Goal: Transaction & Acquisition: Book appointment/travel/reservation

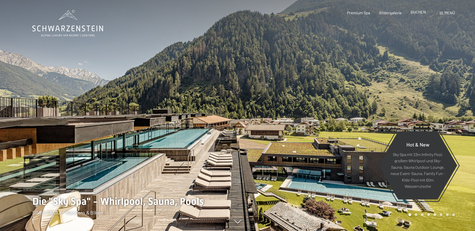
click at [415, 12] on span "BUCHEN" at bounding box center [418, 12] width 15 height 5
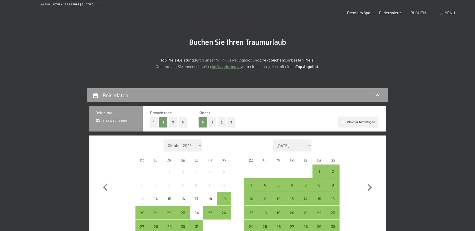
scroll to position [100, 0]
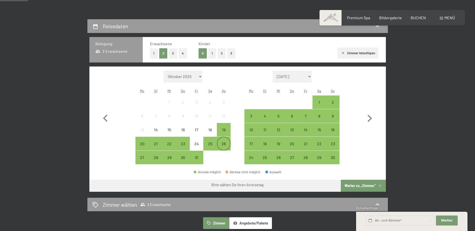
click at [224, 145] on div "26" at bounding box center [223, 148] width 13 height 13
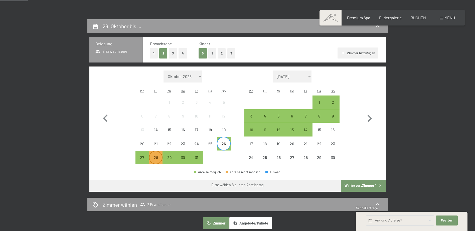
click at [154, 157] on div "28" at bounding box center [156, 162] width 13 height 13
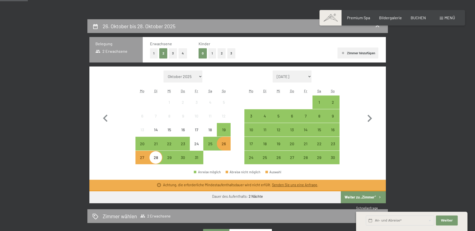
click at [223, 53] on button "2" at bounding box center [222, 53] width 8 height 10
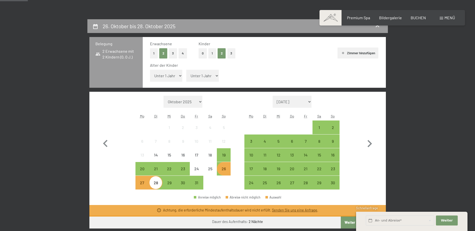
click at [224, 172] on div "26" at bounding box center [223, 173] width 13 height 13
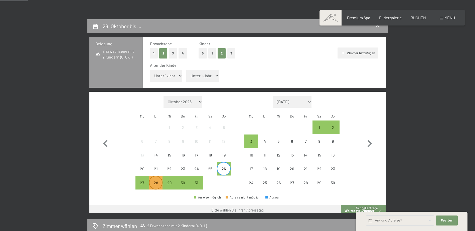
click at [157, 184] on div "28" at bounding box center [156, 187] width 13 height 13
